Goal: Communication & Community: Answer question/provide support

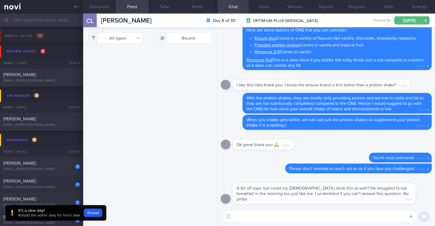
select select "9"
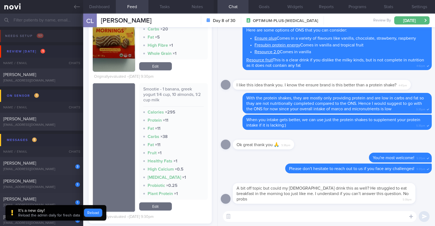
click at [97, 213] on button "Reload" at bounding box center [93, 213] width 18 height 8
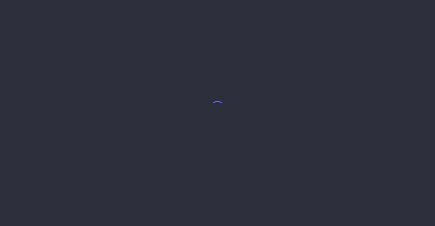
select select "9"
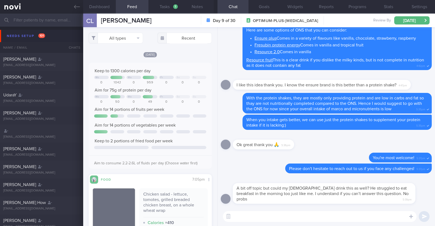
click at [276, 219] on textarea at bounding box center [320, 216] width 194 height 11
type textarea "H"
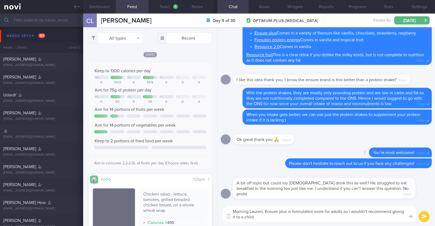
type textarea "Morning Lauren, Ensure plus is formulated more for adults so I wouldn't recomme…"
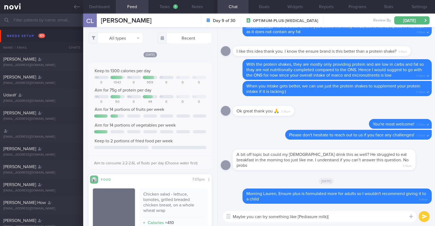
paste textarea "https://www.fairprice.com.sg/product/pediasure-gold-ready-to-drink-bottle-milk-…"
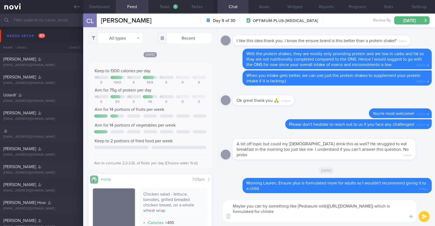
type textarea "Maybe you can try something like [Pediasure milk](https://www.fairprice.com.sg/…"
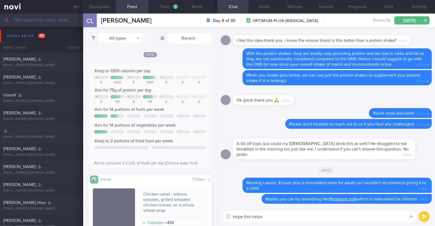
type textarea "Hope this helps!"
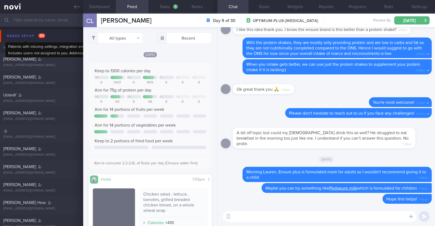
click at [23, 35] on div "Needs setup 101" at bounding box center [25, 35] width 41 height 7
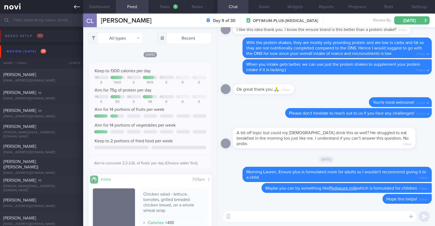
click at [76, 7] on icon at bounding box center [77, 7] width 6 height 4
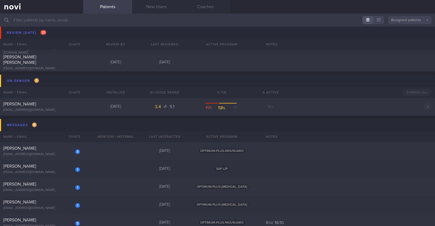
scroll to position [442, 0]
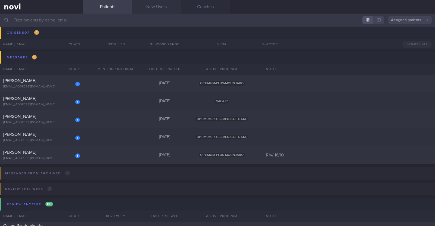
click at [143, 6] on link "New Users" at bounding box center [156, 7] width 49 height 14
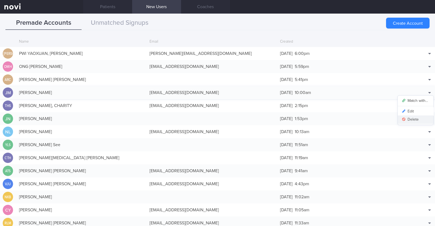
click at [416, 120] on button "Delete" at bounding box center [416, 120] width 36 height 8
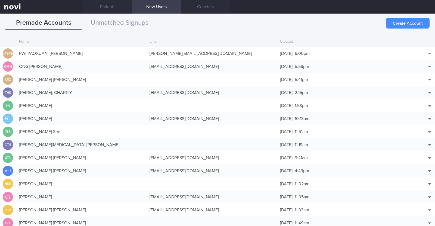
click at [407, 23] on button "Create Account" at bounding box center [407, 23] width 43 height 11
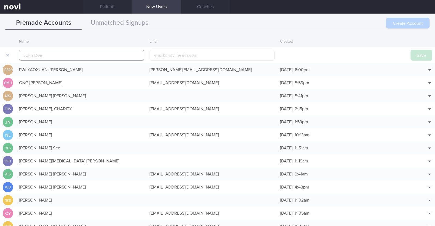
scroll to position [13, 0]
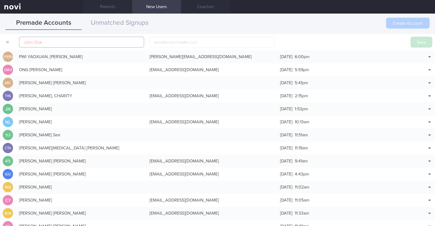
paste input "[PERSON_NAME]"
type input "[PERSON_NAME]"
click at [167, 43] on input "email" at bounding box center [212, 42] width 125 height 11
paste input "serenek26@gmail.com"
click at [173, 42] on input "serenek26@gmail.com" at bounding box center [212, 42] width 125 height 11
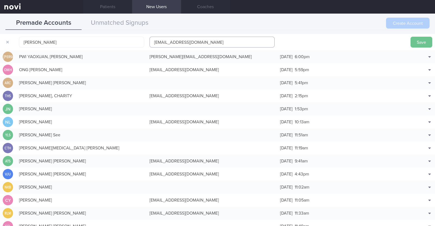
type input "[EMAIL_ADDRESS][DOMAIN_NAME]"
click at [413, 43] on button "Save" at bounding box center [422, 42] width 22 height 11
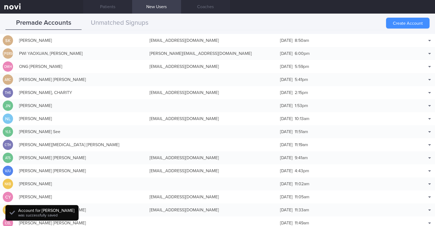
click at [413, 24] on button "Create Account" at bounding box center [407, 23] width 43 height 11
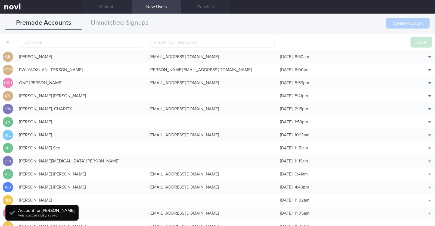
scroll to position [17, 0]
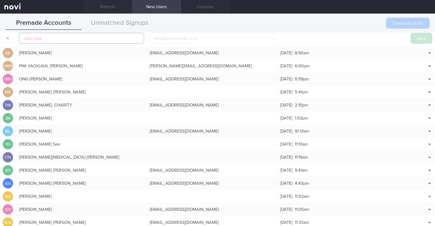
paste input "[PERSON_NAME] ([PERSON_NAME]) [PERSON_NAME]"
type input "[PERSON_NAME] ([PERSON_NAME]) [PERSON_NAME]"
click at [171, 39] on input "email" at bounding box center [212, 38] width 125 height 11
paste input "[EMAIL_ADDRESS][DOMAIN_NAME]"
click at [190, 40] on input "[EMAIL_ADDRESS][DOMAIN_NAME]" at bounding box center [212, 38] width 125 height 11
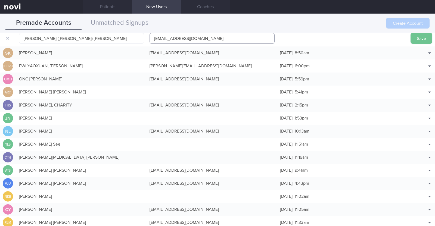
type input "[EMAIL_ADDRESS][DOMAIN_NAME]"
click at [411, 36] on button "Save" at bounding box center [422, 38] width 22 height 11
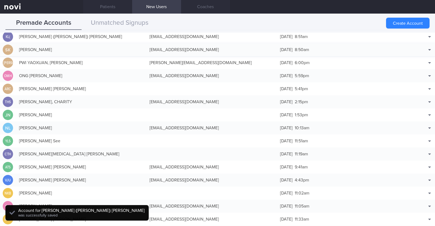
scroll to position [14, 0]
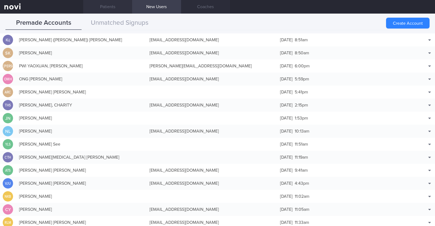
click at [106, 2] on link "Patients" at bounding box center [107, 7] width 49 height 14
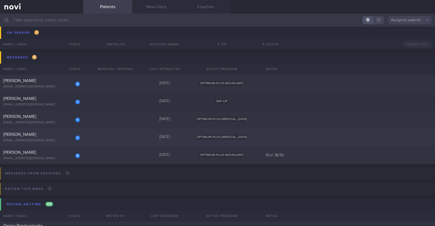
click at [82, 139] on div "1 Claudia Lee claudialwq26@gmail.com" at bounding box center [41, 137] width 83 height 11
select select "9"
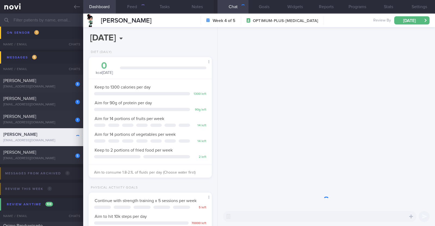
scroll to position [62, 108]
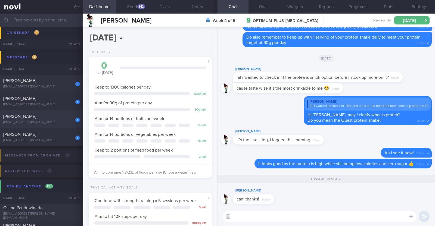
click at [51, 121] on div "k.sunbloom@gmail.com" at bounding box center [41, 123] width 77 height 4
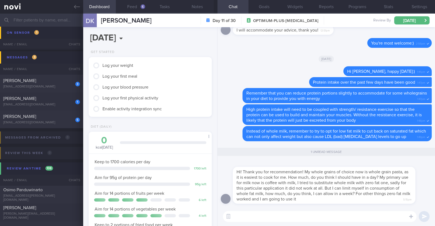
scroll to position [34, 0]
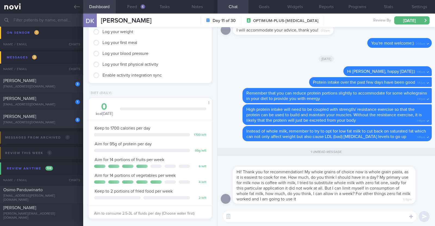
click at [248, 216] on textarea at bounding box center [320, 216] width 194 height 11
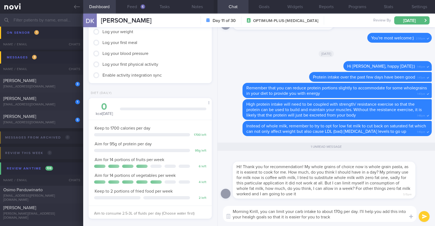
click at [251, 218] on textarea "Morning Kirill, you can limit your carb intake to about 170g per day. I'll help…" at bounding box center [320, 214] width 194 height 16
click at [352, 217] on textarea "Morning Kirill, you can limit your carb intake to about 170g per day. I'll help…" at bounding box center [320, 214] width 194 height 16
type textarea "Morning Kirill, you can limit your carb intake to about 170g per day. I'll help…"
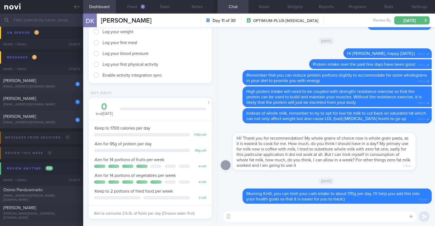
click at [352, 217] on textarea at bounding box center [320, 216] width 194 height 11
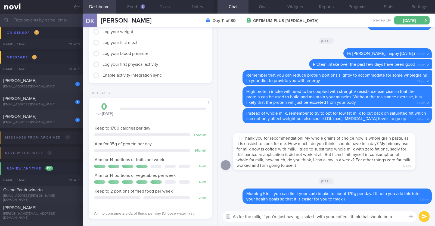
type textarea "As for the milk, if you're just having a splash with your coffee i think that s…"
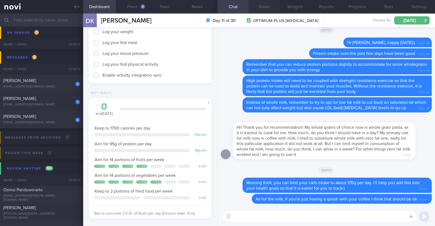
click at [263, 9] on button "Goals" at bounding box center [263, 7] width 31 height 14
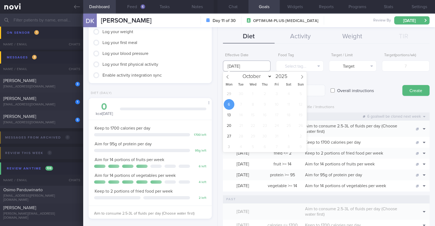
click at [255, 61] on input "6 Oct 2025" at bounding box center [247, 66] width 48 height 11
click at [226, 95] on span "29" at bounding box center [229, 94] width 11 height 11
type input "[DATE]"
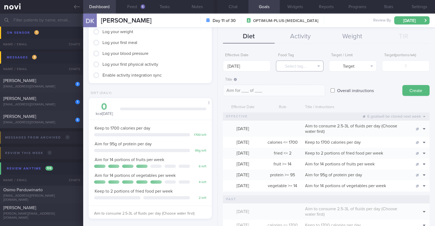
click at [289, 65] on button "Select tag..." at bounding box center [300, 66] width 48 height 11
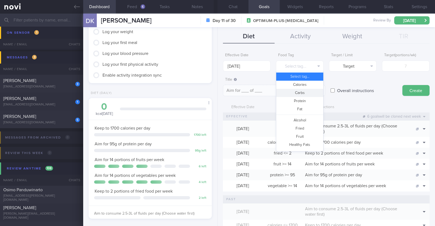
click at [296, 93] on button "Carbs" at bounding box center [299, 93] width 47 height 8
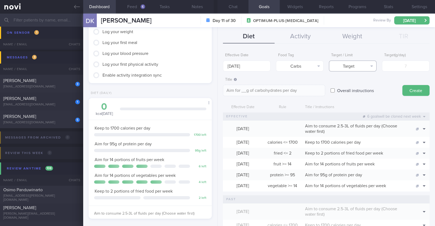
click at [364, 66] on button "Target" at bounding box center [353, 66] width 48 height 11
click at [356, 81] on button "Limit" at bounding box center [352, 85] width 47 height 8
type textarea "Keep to __g of carbohydrates per day"
click at [412, 64] on input "number" at bounding box center [406, 66] width 48 height 11
type input "1"
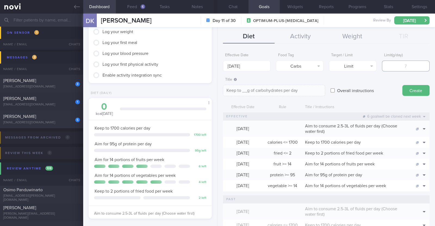
type textarea "Keep to 1g of carbohydrates per day"
type input "17"
type textarea "Keep to 17g of carbohydrates per day"
type input "170"
type textarea "Keep to 170g of carbohydrates per day"
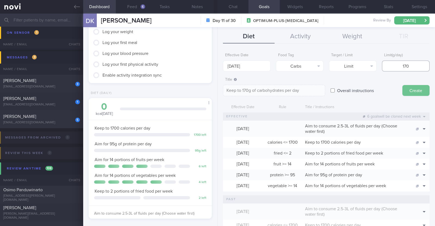
type input "170"
click at [405, 89] on button "Create" at bounding box center [415, 90] width 27 height 11
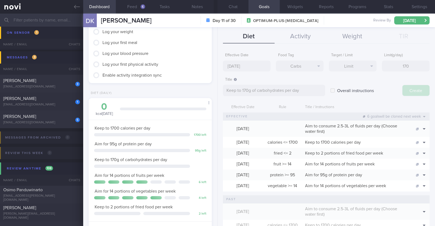
type input "6 Oct 2025"
type textarea "Aim for ___ of ___"
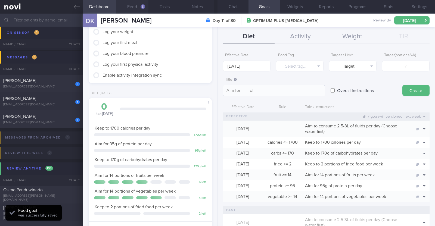
click at [133, 6] on button "Feed 6" at bounding box center [132, 7] width 33 height 14
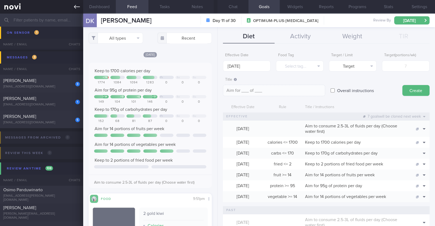
click at [76, 6] on icon at bounding box center [77, 7] width 6 height 6
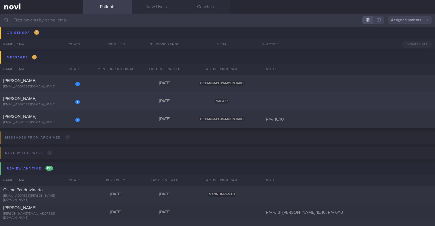
click at [100, 99] on div "1 Tan Chor Yeow tchoryeow@gmail.com Yesterday SAF-LIP" at bounding box center [217, 101] width 435 height 18
select select "9"
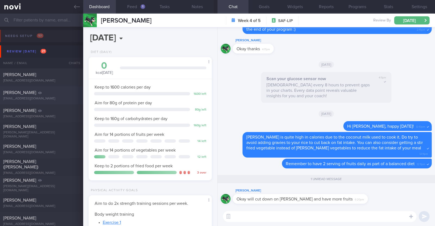
click at [59, 91] on div "Akbar Ali" at bounding box center [40, 92] width 75 height 5
type input "R/v with Dr Kyle 2/10"
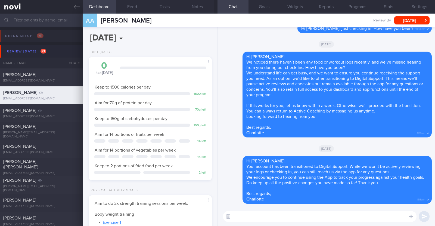
scroll to position [55, 110]
drag, startPoint x: 131, startPoint y: 18, endPoint x: 98, endPoint y: 16, distance: 33.2
click at [98, 16] on div "AA Akbar Ali Akbar Ali iakbar767@gmail.com Review By Fri, 3 Oct Set Next Review…" at bounding box center [259, 21] width 352 height 14
copy div "Akbar Ali"
click at [201, 8] on button "Notes" at bounding box center [197, 7] width 33 height 14
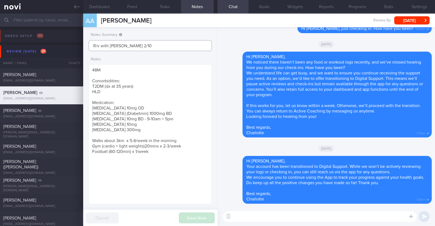
click at [130, 44] on input "R/v with Dr Kyle 2/10" at bounding box center [150, 45] width 123 height 11
drag, startPoint x: 134, startPoint y: 44, endPoint x: 125, endPoint y: 44, distance: 9.2
click at [125, 44] on input "R/v with Dr Kyle 2/10" at bounding box center [150, 45] width 123 height 11
type input "R/v with Dr Kyle 6/11"
click at [194, 219] on button "Save Note" at bounding box center [197, 218] width 36 height 11
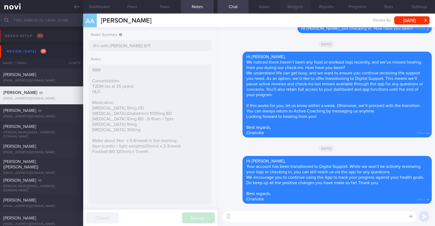
type input "R/v with Dr Kyle 6/11"
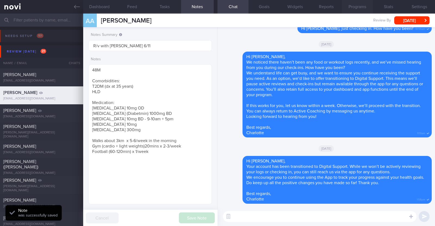
click at [352, 7] on button "Programs" at bounding box center [357, 7] width 31 height 14
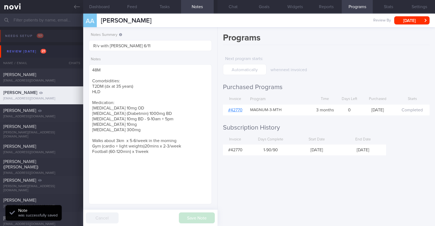
click at [240, 108] on link "# 42770" at bounding box center [235, 110] width 14 height 4
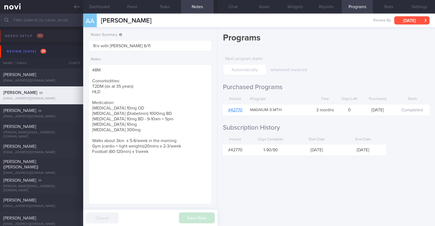
click at [403, 18] on button "[DATE]" at bounding box center [411, 20] width 35 height 8
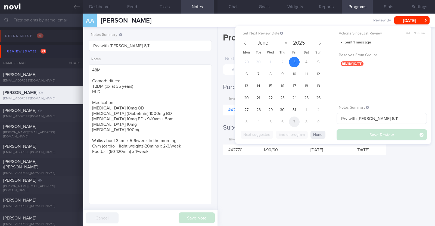
click at [294, 119] on span "7" at bounding box center [294, 122] width 11 height 11
select select "10"
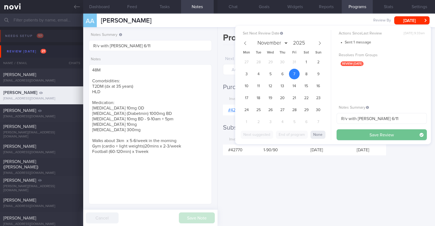
click at [377, 136] on button "Save Review" at bounding box center [382, 134] width 90 height 11
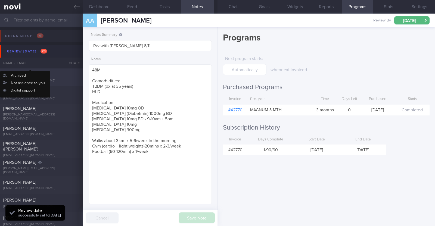
scroll to position [55, 110]
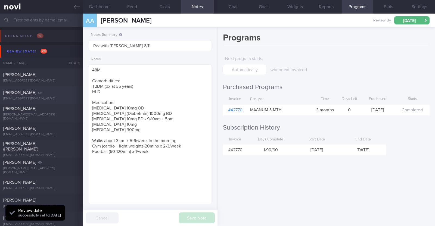
click at [43, 94] on div "suresh paranjothy" at bounding box center [40, 92] width 75 height 5
type input "Nil r/v appt in calendar"
type textarea "50M NUH Anaesthesia Doctor Comorbidities: Borderline fasting glucose Last healt…"
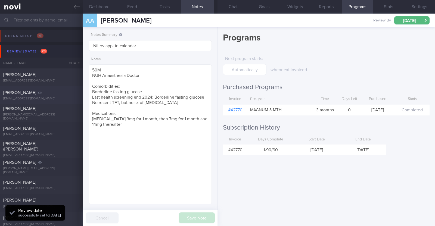
select select "9"
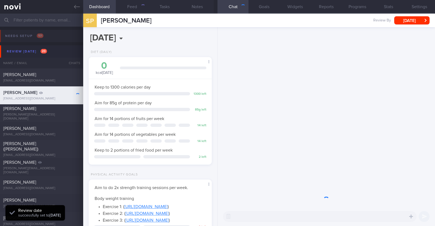
scroll to position [62, 108]
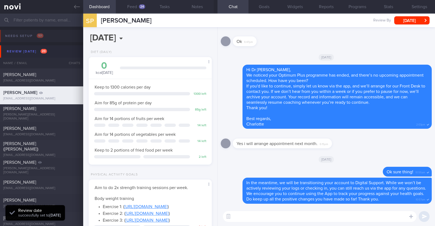
drag, startPoint x: 157, startPoint y: 23, endPoint x: 100, endPoint y: 20, distance: 57.7
click at [100, 20] on div "sp suresh paranjothy suresh paranjothy sureshparanjothy@outlook.com Review By F…" at bounding box center [259, 21] width 352 height 14
copy span "suresh paranjothy"
click at [365, 7] on button "Programs" at bounding box center [357, 7] width 31 height 14
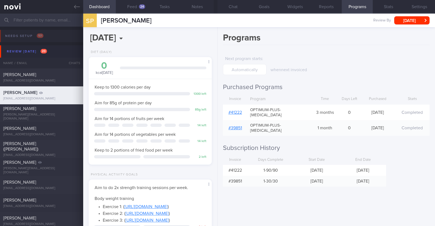
click at [239, 111] on link "# 41222" at bounding box center [235, 112] width 14 height 4
click at [239, 6] on button "Chat" at bounding box center [232, 7] width 31 height 14
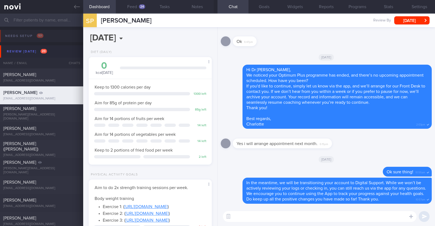
click at [357, 218] on textarea at bounding box center [320, 216] width 194 height 11
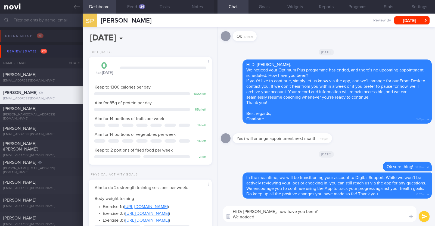
type textarea "Hi Dr Suresh, how have you been? We noticed"
select select "9"
click at [359, 216] on textarea "Hi Dr Suresh, how have you been? We noticed that there's no upcoming appointmen…" at bounding box center [320, 214] width 194 height 16
click at [387, 215] on textarea "Hi Dr Suresh, how have you been? We noticed that there's no upcoming appointmen…" at bounding box center [320, 214] width 194 height 16
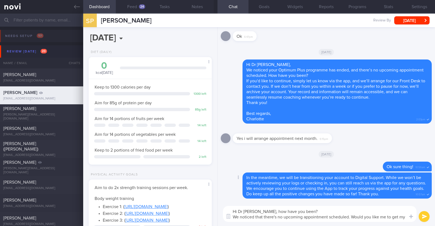
scroll to position [0, 0]
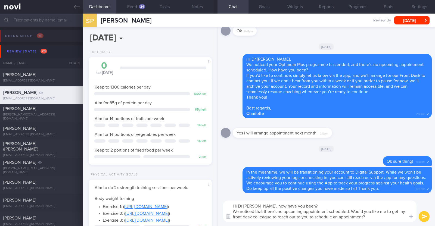
drag, startPoint x: 315, startPoint y: 217, endPoint x: 332, endPoint y: 216, distance: 17.4
click at [332, 216] on textarea "Hi Dr Suresh, how have you been? We noticed that there's no upcoming appointmen…" at bounding box center [320, 211] width 194 height 21
click at [265, 212] on textarea "Hi Dr Suresh, how have you been? We noticed that there's no upcoming appointmen…" at bounding box center [320, 211] width 194 height 21
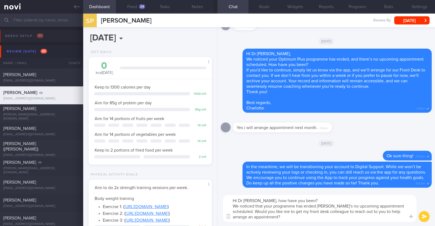
type textarea "Hi Dr Suresh, how have you been? We noticed that your programme has ended and t…"
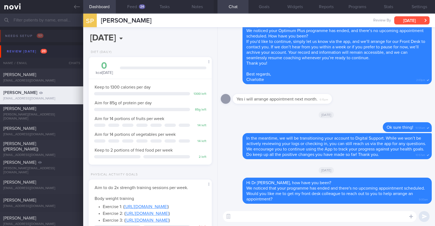
click at [399, 19] on button "[DATE]" at bounding box center [411, 20] width 35 height 8
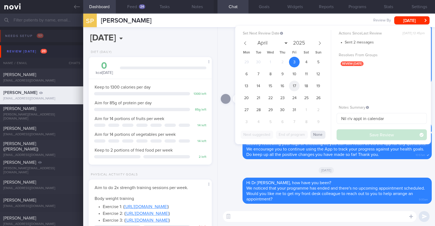
click at [296, 86] on span "17" at bounding box center [294, 86] width 11 height 11
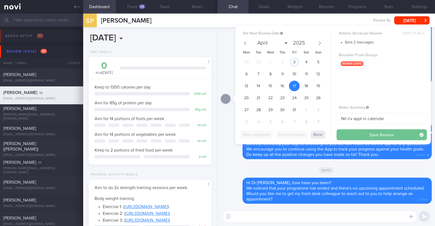
click at [396, 137] on button "Save Review" at bounding box center [382, 134] width 90 height 11
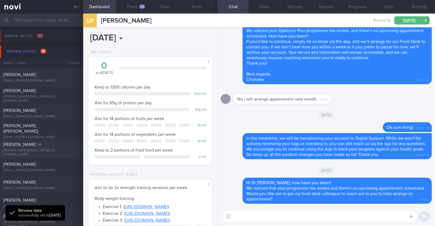
click at [55, 147] on div "[PERSON_NAME]" at bounding box center [40, 144] width 75 height 5
type input "KIV downgrade to digital support. seen Dr Kyle 22/9, renewed 1 month. r/v 3/10"
type textarea "31M Comorbidities OSA (not officially diagnosed) Nil meds Mounjaro 10mg 3x a we…"
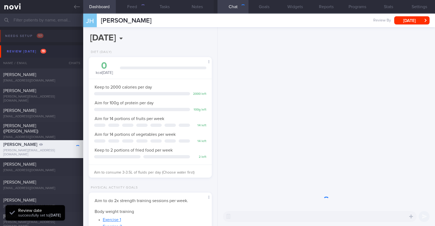
scroll to position [62, 108]
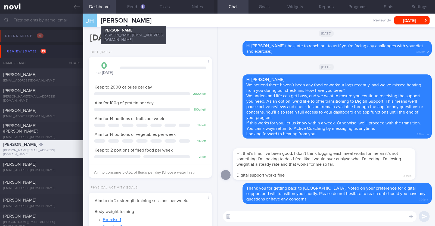
drag, startPoint x: 157, startPoint y: 23, endPoint x: 101, endPoint y: 18, distance: 55.6
click at [101, 18] on div "JH James Handshaw James Handshaw handshaw@me.com Review By Fri, 3 Oct Set Next …" at bounding box center [259, 21] width 352 height 14
copy span "[PERSON_NAME]"
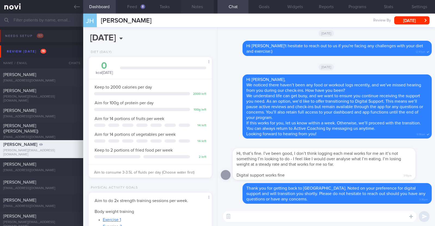
click at [199, 6] on button "Notes" at bounding box center [197, 7] width 33 height 14
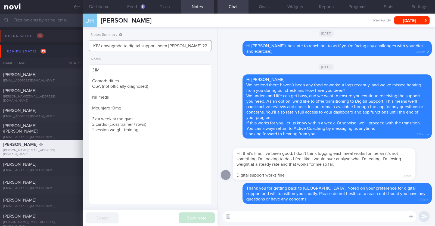
click at [154, 46] on input "KIV downgrade to digital support. seen Dr Kyle 22/9, renewed 1 month. r/v 3/10" at bounding box center [150, 45] width 123 height 11
drag, startPoint x: 158, startPoint y: 45, endPoint x: 61, endPoint y: 39, distance: 97.2
click at [61, 39] on div "Patients New Users Coaches Assigned patients Assigned patients All active patie…" at bounding box center [217, 120] width 435 height 213
drag, startPoint x: 180, startPoint y: 46, endPoint x: 164, endPoint y: 46, distance: 15.8
click at [164, 46] on input "seen Dr Kyle 22/9, renewed 1 month. r/v 3/10" at bounding box center [150, 45] width 123 height 11
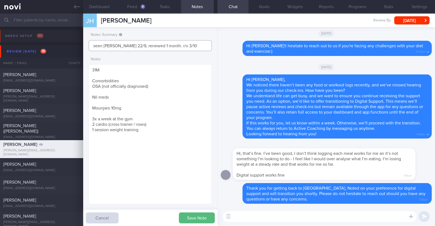
click at [195, 47] on input "seen Dr Kyle 22/9, renewed 1 month. r/v 3/10" at bounding box center [150, 45] width 123 height 11
click at [94, 45] on input "seen Dr Kyle 22/9, renewed 1 month. r/v 3/10" at bounding box center [150, 45] width 123 height 11
type input "R/v with Dr Kyle 27/10. seen Dr Kyle 22/9, renewed 1 month. r/v 3/10"
click at [412, 19] on button "[DATE]" at bounding box center [411, 20] width 35 height 8
drag, startPoint x: 156, startPoint y: 20, endPoint x: 100, endPoint y: 19, distance: 56.0
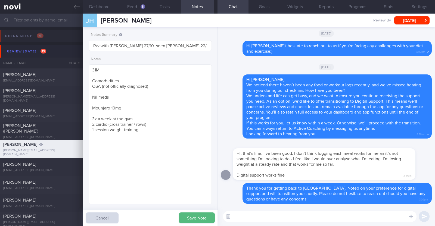
click at [100, 19] on div "JH James Handshaw James Handshaw handshaw@me.com Review By Fri, 3 Oct Set Next …" at bounding box center [259, 21] width 352 height 14
copy span "[PERSON_NAME]"
click at [401, 22] on button "[DATE]" at bounding box center [411, 20] width 35 height 8
click at [203, 214] on button "Save Note" at bounding box center [197, 218] width 36 height 11
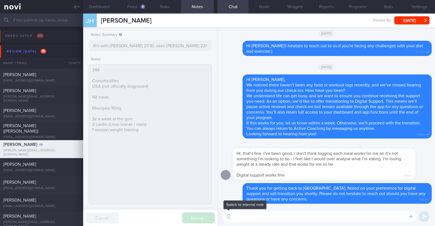
type input "R/v with Dr Kyle 27/10. seen Dr Kyle 22/9, renewed 1 month. r/v 3/10"
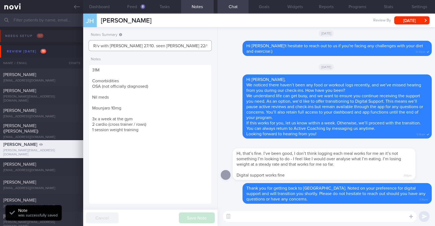
click at [143, 43] on input "R/v with Dr Kyle 27/10. seen Dr Kyle 22/9, renewed 1 month. r/v 3/10" at bounding box center [150, 45] width 123 height 11
drag, startPoint x: 137, startPoint y: 46, endPoint x: 212, endPoint y: 44, distance: 75.1
click at [212, 44] on div "Notes Summary R/v with Dr Kyle 27/10. seen Dr Kyle 22/9, renewed 1 month. r/v 3…" at bounding box center [150, 42] width 123 height 18
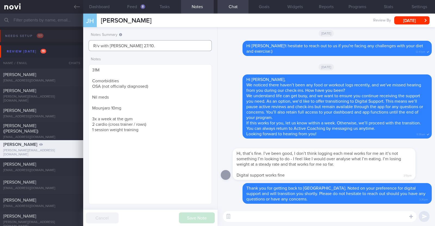
scroll to position [0, 0]
type input "R/v with [PERSON_NAME] 27/10"
click at [194, 219] on button "Save Note" at bounding box center [197, 218] width 36 height 11
type input "R/v with [PERSON_NAME] 27/10"
select select "9"
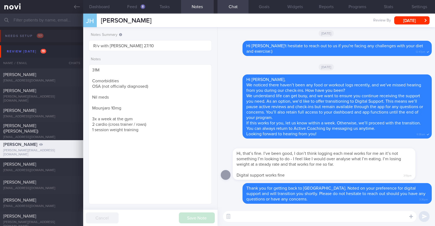
scroll to position [62, 108]
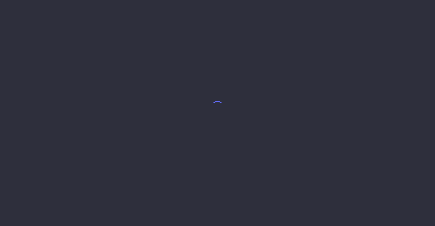
select select "9"
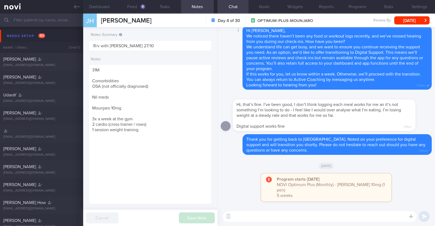
drag, startPoint x: 74, startPoint y: 6, endPoint x: 326, endPoint y: 46, distance: 255.5
click at [74, 6] on icon at bounding box center [77, 7] width 6 height 4
click at [421, 22] on button "[DATE]" at bounding box center [411, 20] width 35 height 8
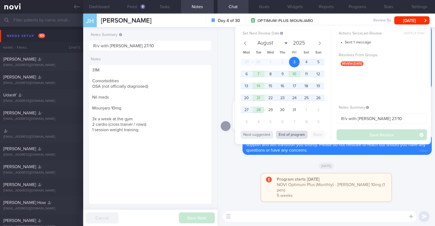
click at [294, 136] on button "End of program" at bounding box center [292, 135] width 32 height 8
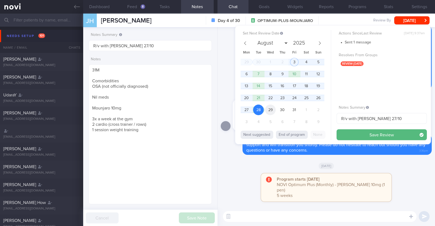
click at [271, 111] on span "29" at bounding box center [270, 110] width 11 height 11
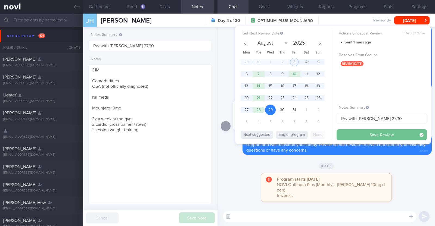
click at [366, 135] on button "Save Review" at bounding box center [382, 134] width 90 height 11
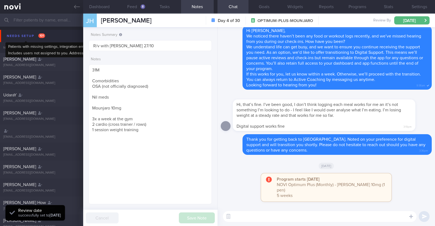
drag, startPoint x: 13, startPoint y: 32, endPoint x: 26, endPoint y: 23, distance: 16.7
click at [13, 32] on div "Needs setup 101" at bounding box center [25, 35] width 41 height 7
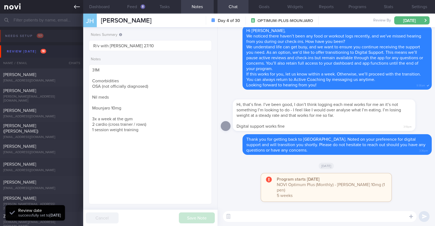
click at [77, 5] on icon at bounding box center [77, 7] width 6 height 6
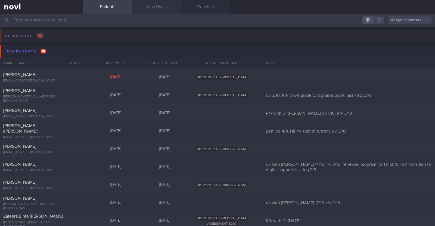
click at [163, 9] on link "New Users" at bounding box center [156, 7] width 49 height 14
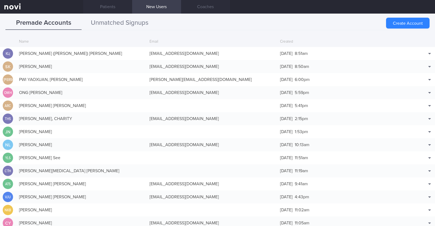
click at [118, 23] on button "Unmatched Signups" at bounding box center [120, 23] width 76 height 14
